Goal: Information Seeking & Learning: Learn about a topic

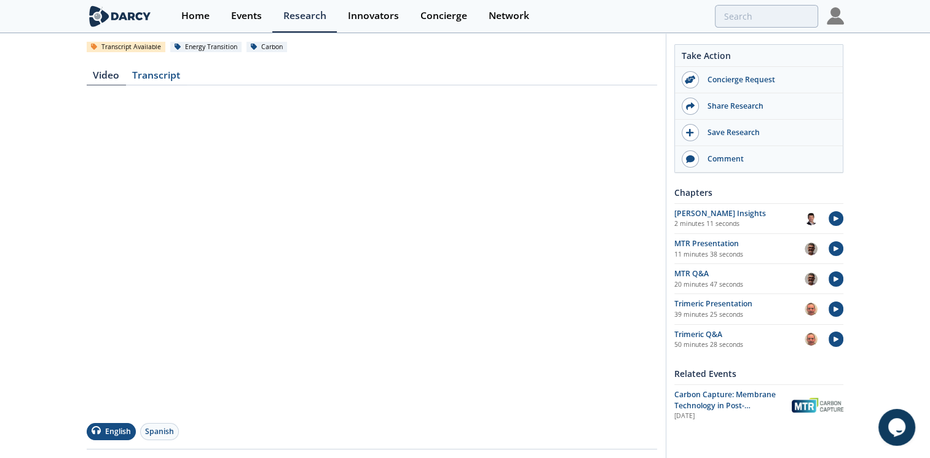
scroll to position [184, 0]
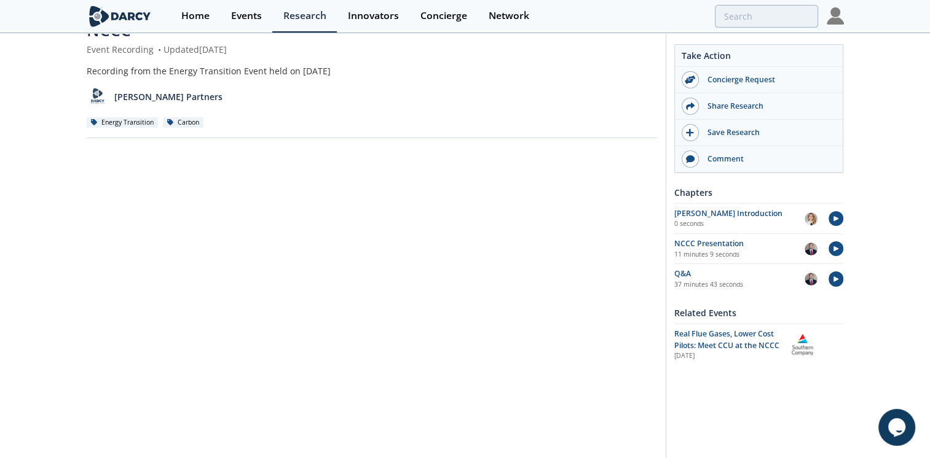
scroll to position [123, 0]
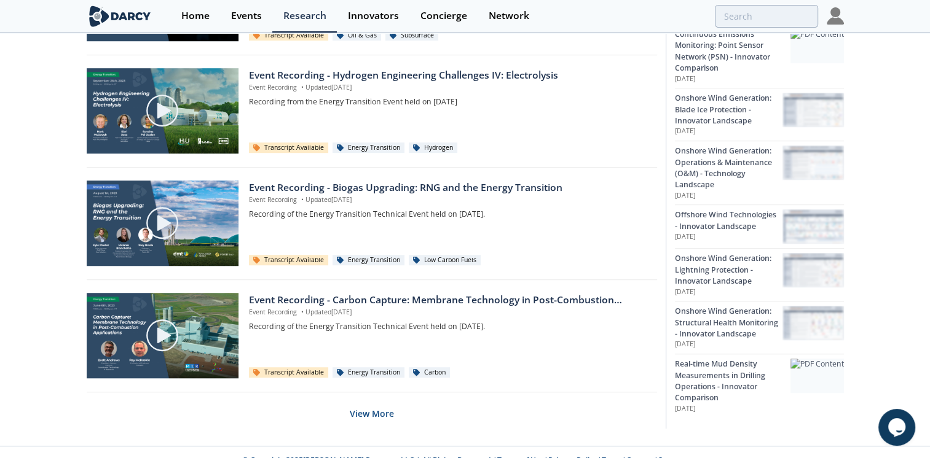
scroll to position [799, 0]
